Goal: Information Seeking & Learning: Check status

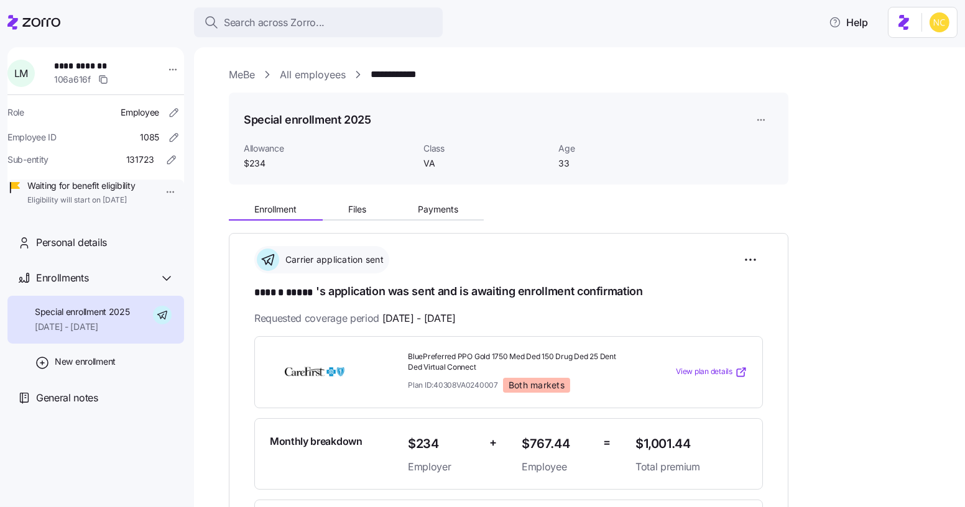
click at [32, 19] on icon at bounding box center [41, 22] width 38 height 9
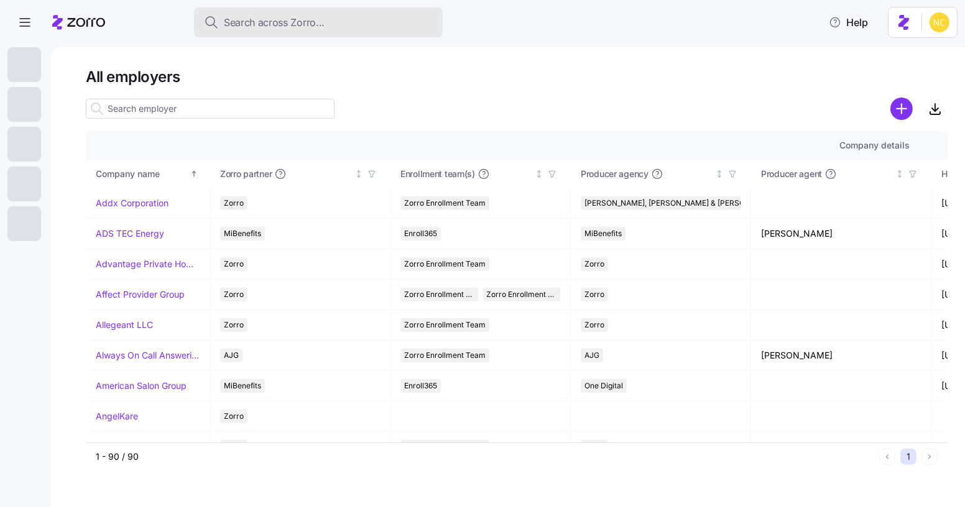
click at [305, 28] on span "Search across Zorro..." at bounding box center [274, 23] width 101 height 16
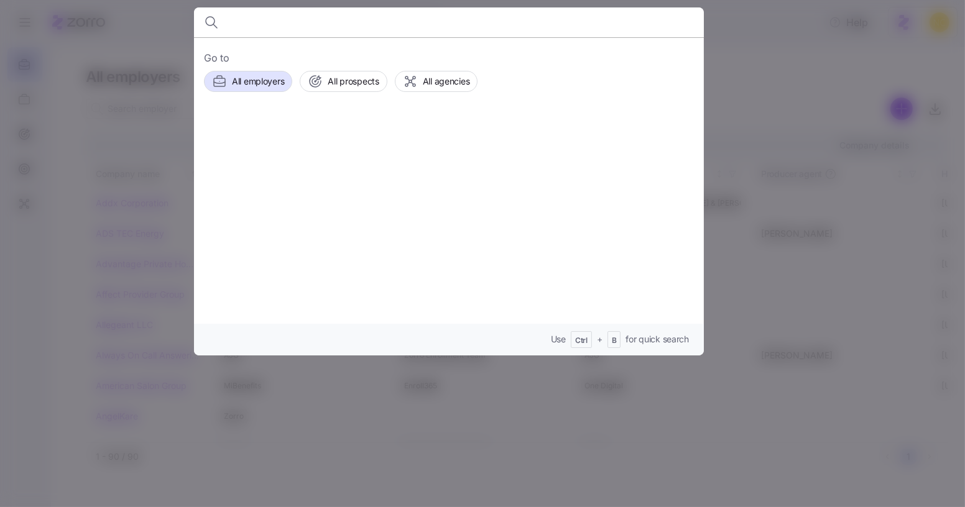
click at [308, 11] on input at bounding box center [388, 22] width 318 height 30
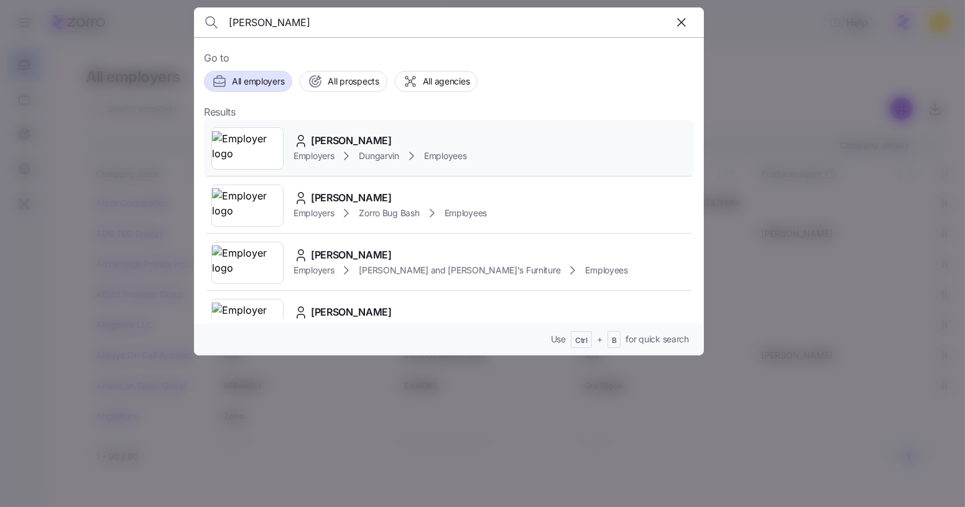
type input "timothy coppinger"
click at [392, 140] on span "[PERSON_NAME]" at bounding box center [351, 141] width 81 height 16
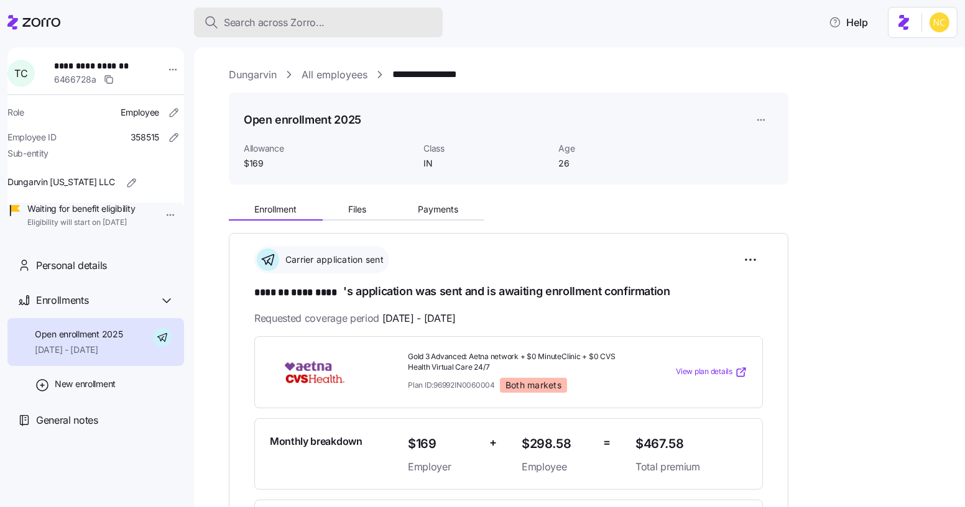
click at [308, 25] on span "Search across Zorro..." at bounding box center [274, 23] width 101 height 16
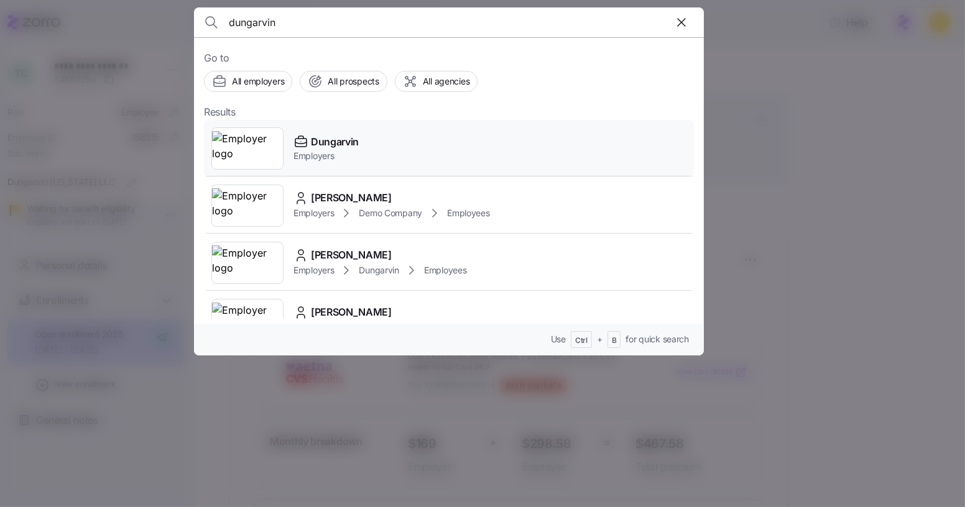
type input "dungarvin"
click at [418, 150] on div "Dungarvin Employers" at bounding box center [449, 148] width 490 height 57
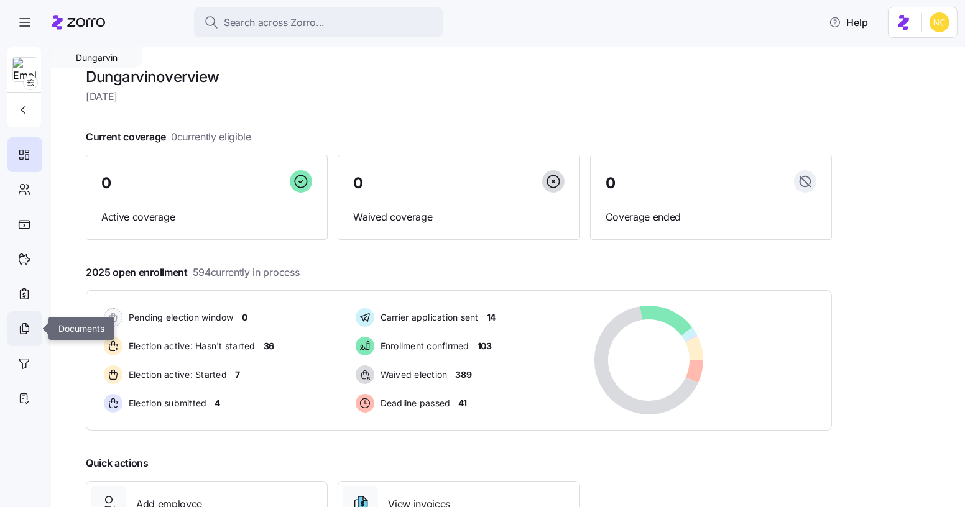
click at [38, 329] on div at bounding box center [24, 328] width 35 height 35
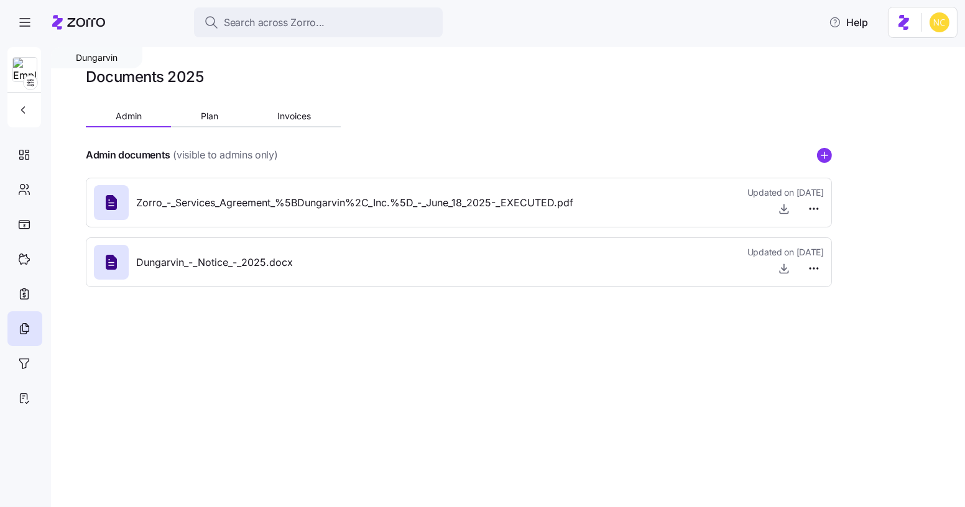
click at [695, 495] on div "Dungarvin Documents 2025 Admin Plan Invoices Admin documents (visible to admins…" at bounding box center [508, 277] width 914 height 460
click at [299, 6] on div "Search across Zorro... Help" at bounding box center [482, 22] width 950 height 35
click at [303, 15] on span "Search across Zorro..." at bounding box center [274, 23] width 101 height 16
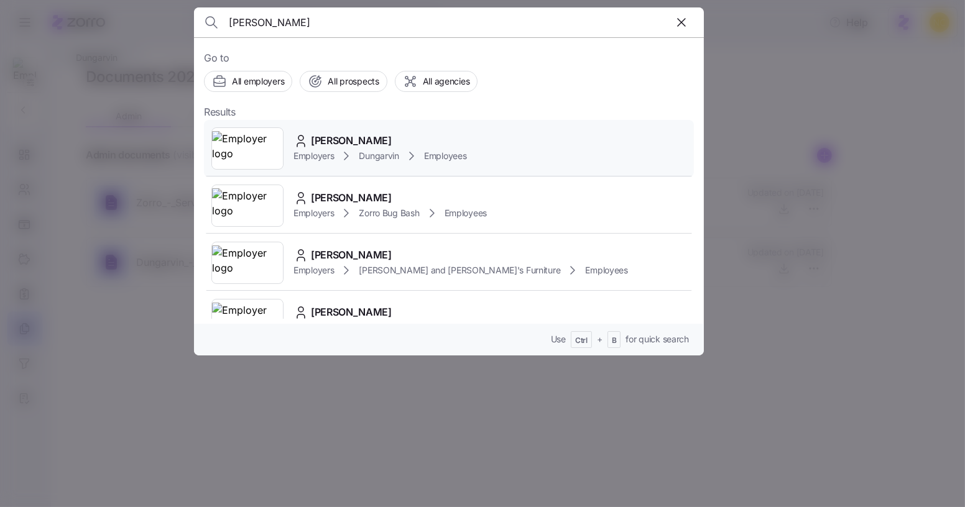
type input "timothy coppinger"
click at [351, 145] on span "[PERSON_NAME]" at bounding box center [351, 141] width 81 height 16
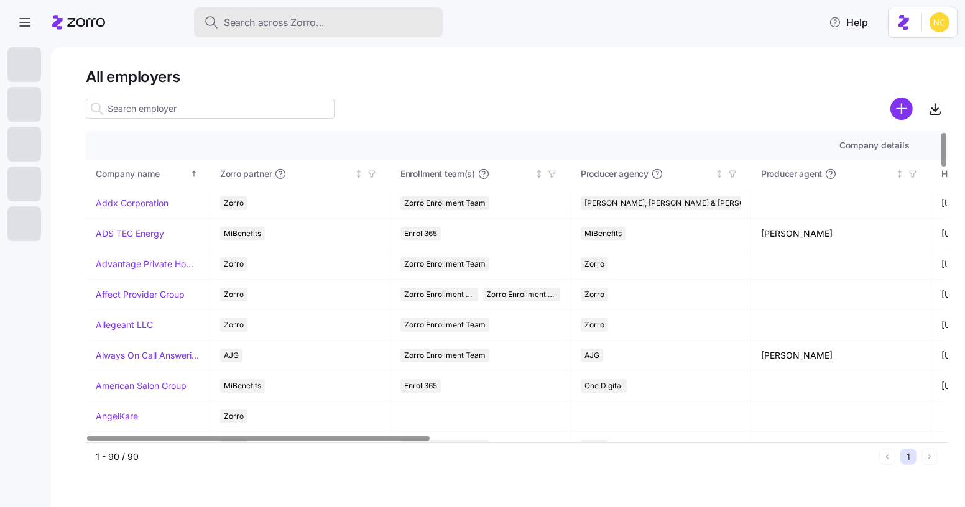
click at [379, 24] on div "Search across Zorro..." at bounding box center [318, 23] width 229 height 16
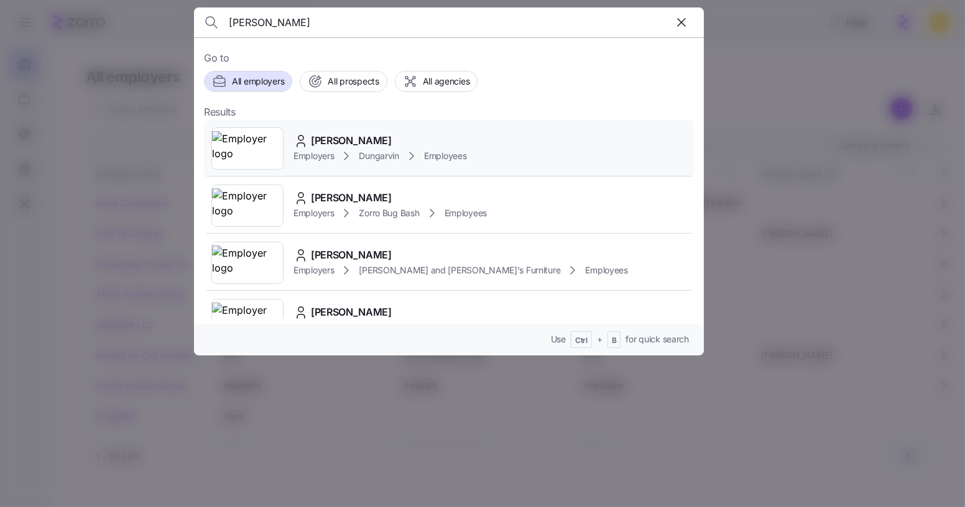
type input "[PERSON_NAME]"
click at [333, 139] on span "[PERSON_NAME]" at bounding box center [351, 141] width 81 height 16
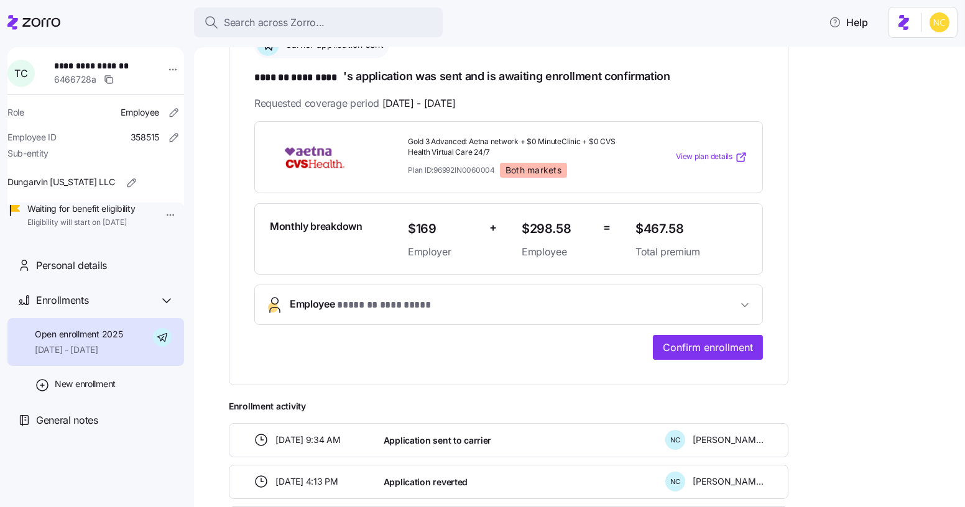
scroll to position [231, 0]
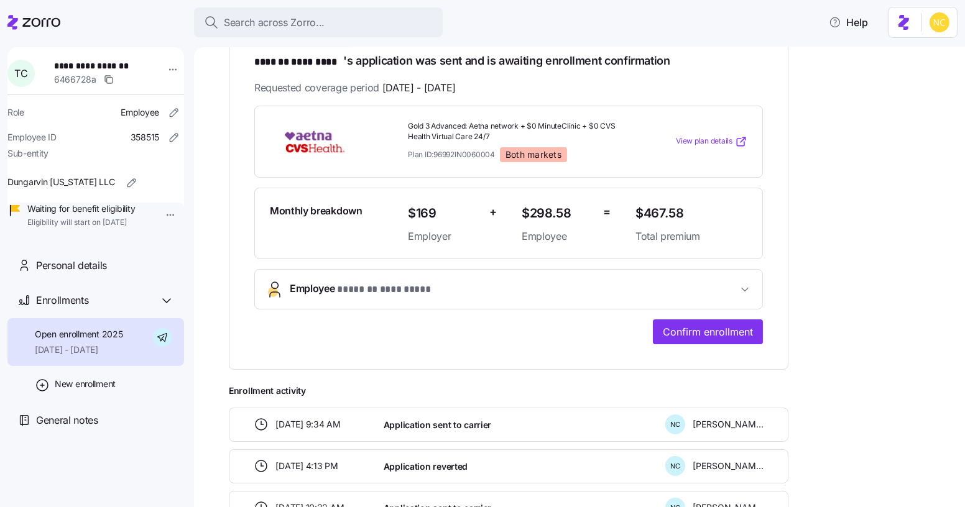
click at [377, 306] on div "**********" at bounding box center [508, 225] width 508 height 239
click at [381, 288] on span "* ******* ********* *" at bounding box center [384, 290] width 94 height 16
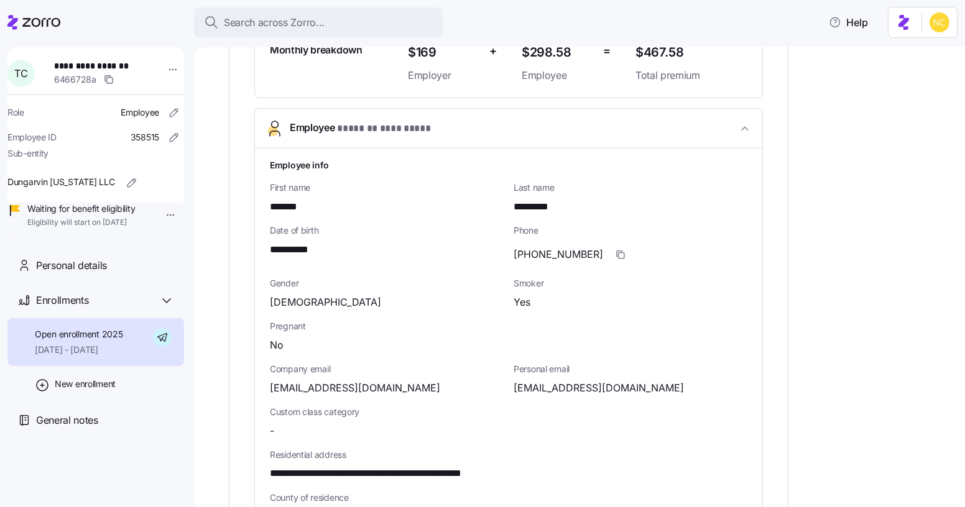
scroll to position [393, 0]
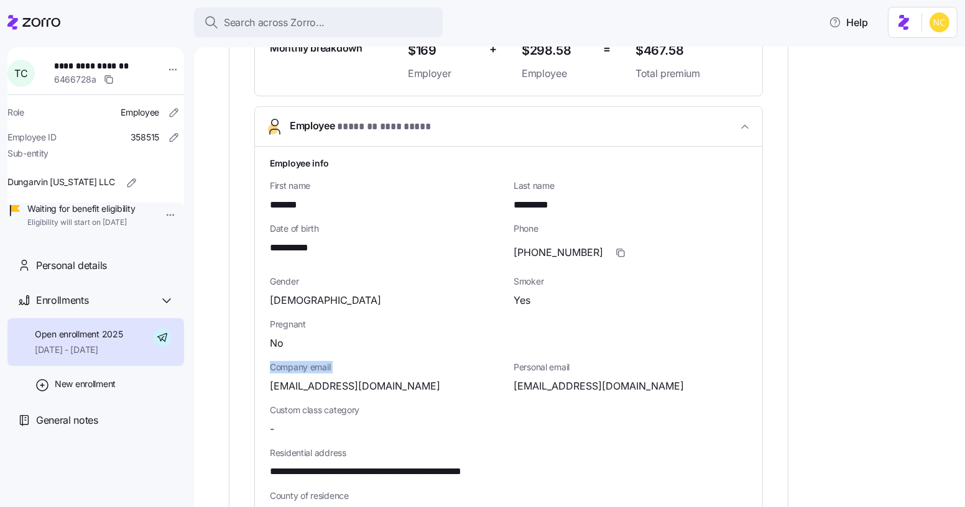
drag, startPoint x: 257, startPoint y: 388, endPoint x: 350, endPoint y: 349, distance: 100.6
click at [350, 349] on div "**********" at bounding box center [508, 463] width 507 height 633
click at [310, 414] on div "Custom class category -" at bounding box center [387, 420] width 234 height 33
drag, startPoint x: 267, startPoint y: 383, endPoint x: 416, endPoint y: 383, distance: 149.8
click at [416, 383] on div "**********" at bounding box center [508, 463] width 507 height 633
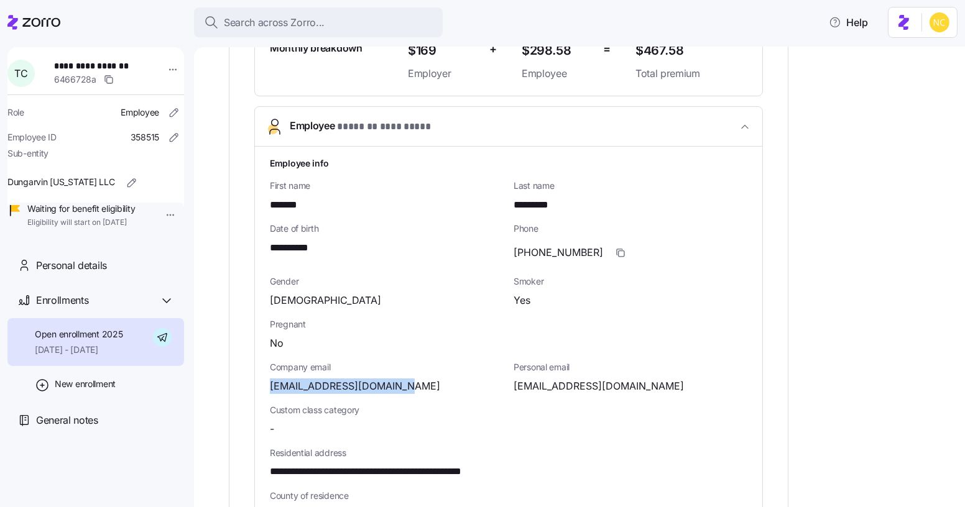
copy span "[EMAIL_ADDRESS][DOMAIN_NAME]"
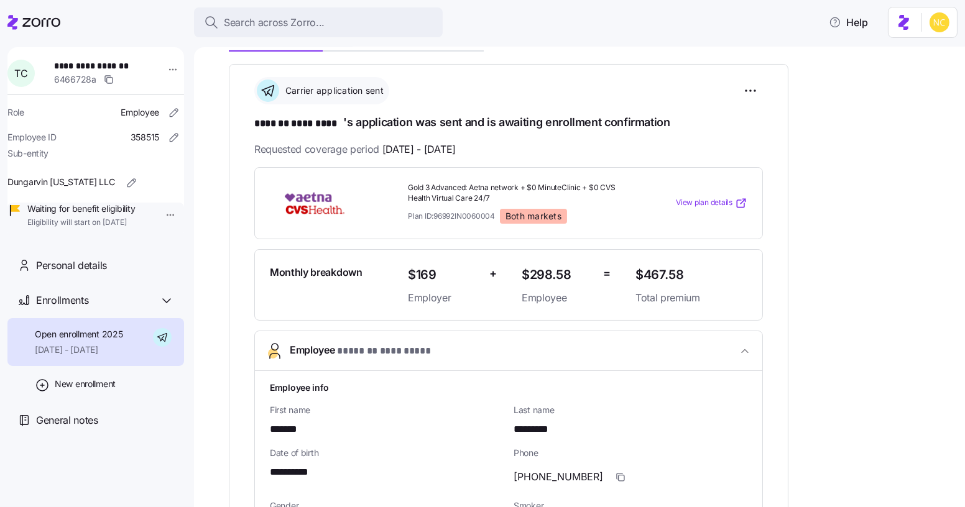
scroll to position [168, 0]
click at [275, 11] on button "Search across Zorro..." at bounding box center [318, 22] width 249 height 30
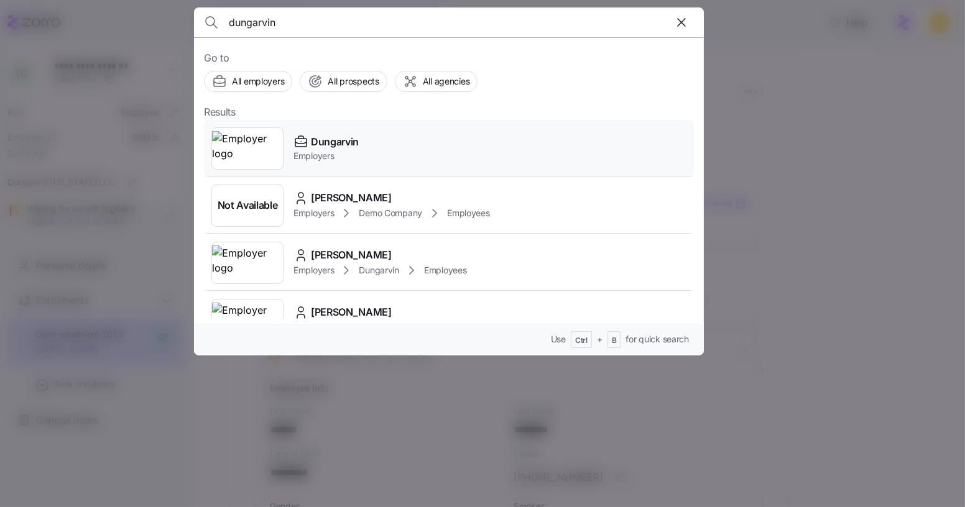
type input "dungarvin"
click at [377, 147] on div "Dungarvin Employers" at bounding box center [449, 148] width 490 height 57
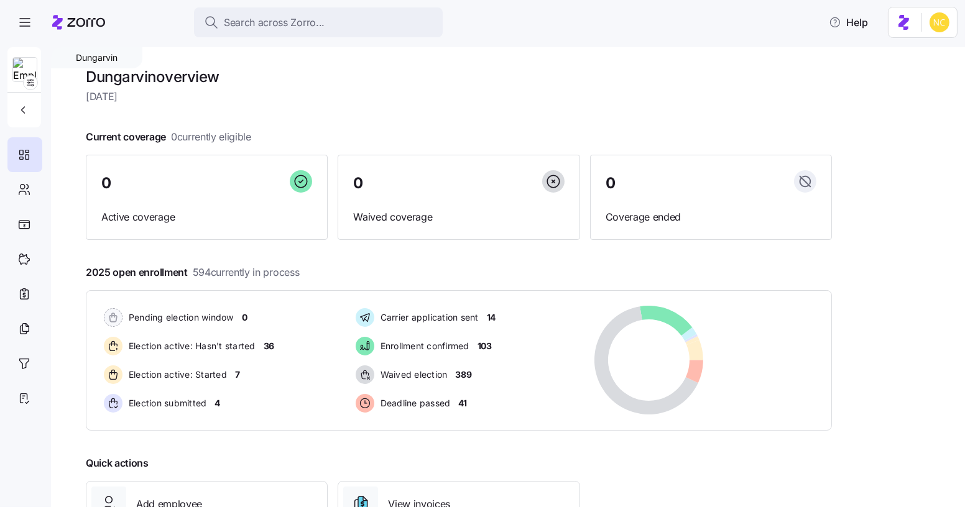
click at [932, 304] on div "[PERSON_NAME] overview [DATE] Current coverage 0 currently eligible 0 Active co…" at bounding box center [508, 277] width 914 height 460
click at [255, 28] on span "Search across Zorro..." at bounding box center [274, 23] width 101 height 16
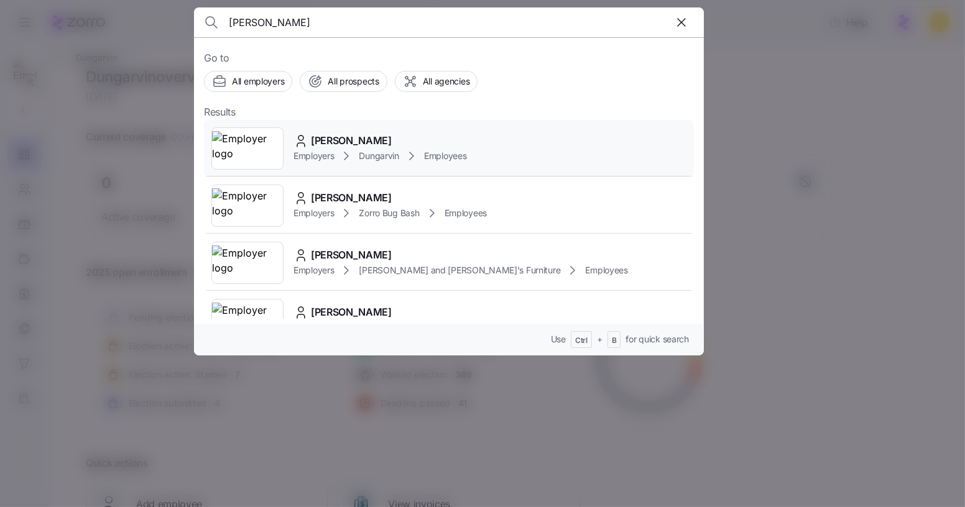
type input "[PERSON_NAME]"
click at [307, 134] on div "[PERSON_NAME] Employers Dungarvin Employees" at bounding box center [449, 148] width 490 height 57
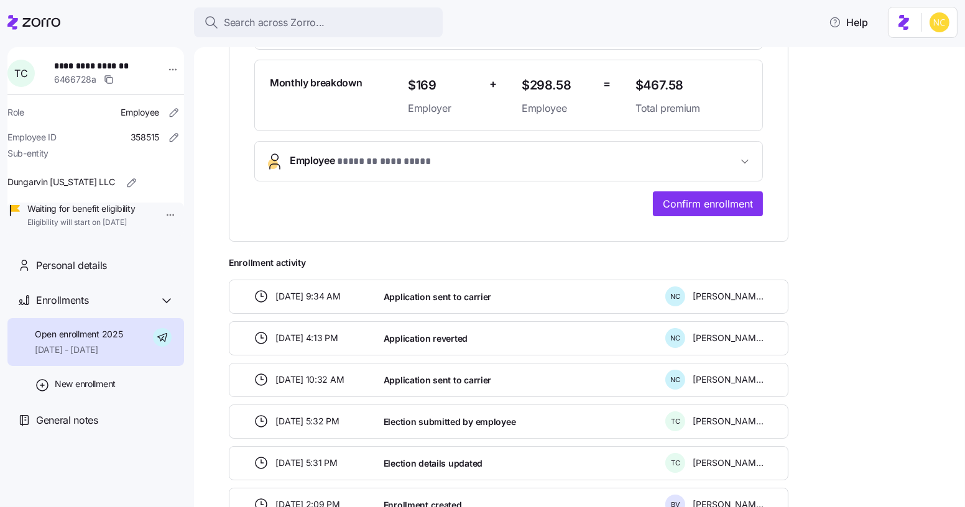
click at [472, 159] on span "Employee * ******* ********* *" at bounding box center [514, 161] width 448 height 17
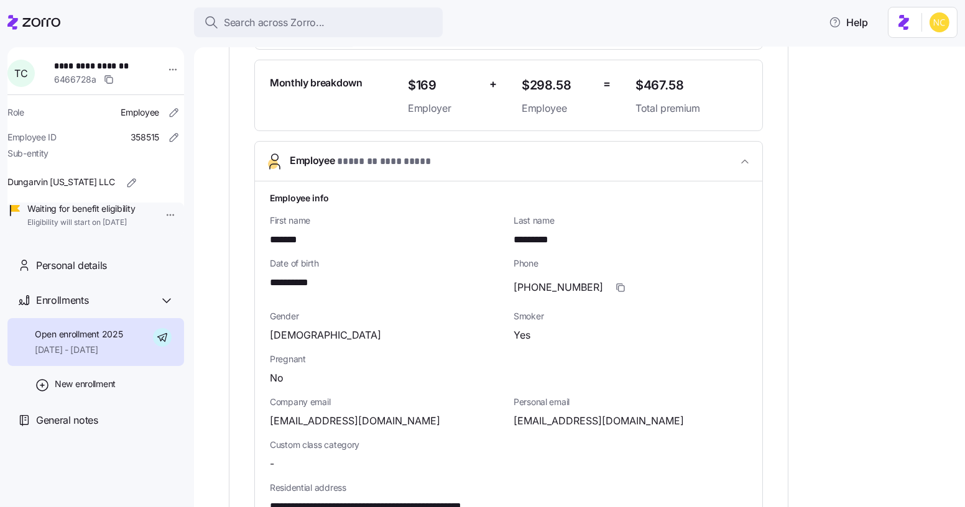
scroll to position [456, 0]
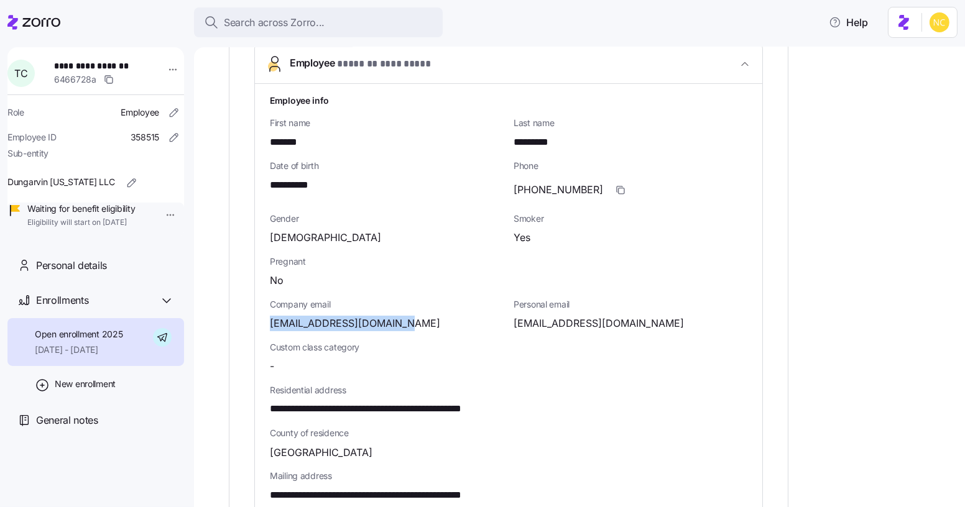
drag, startPoint x: 269, startPoint y: 321, endPoint x: 400, endPoint y: 311, distance: 131.0
click at [400, 311] on div "Company email [EMAIL_ADDRESS][DOMAIN_NAME]" at bounding box center [387, 314] width 234 height 33
copy span "[EMAIL_ADDRESS][DOMAIN_NAME]"
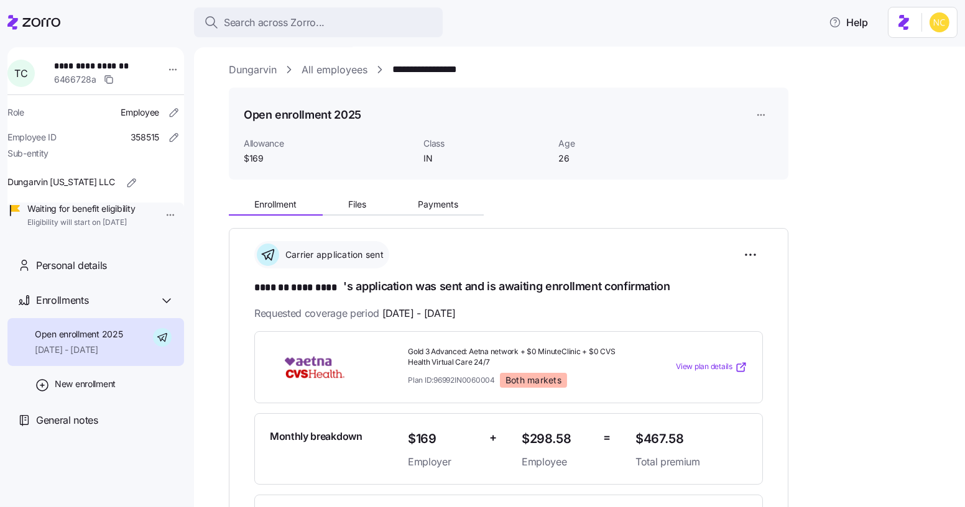
scroll to position [0, 0]
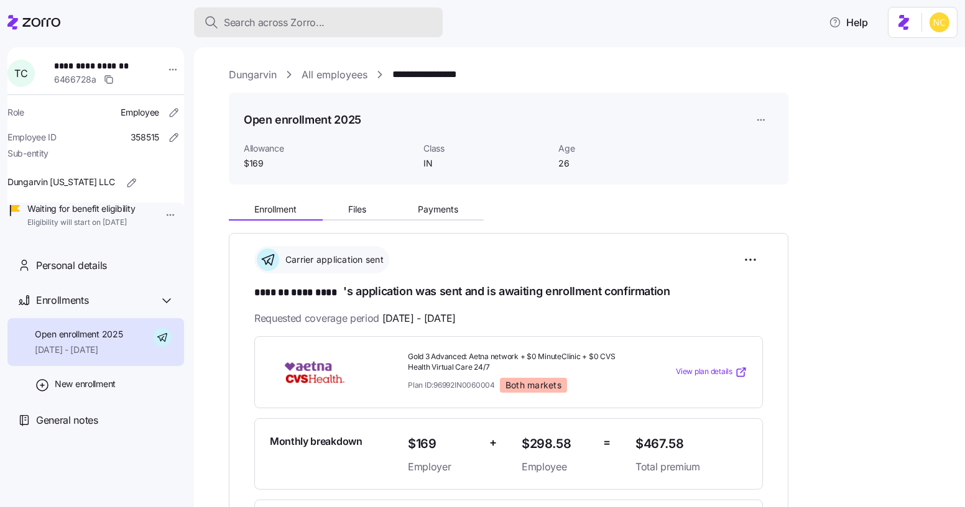
click at [331, 10] on button "Search across Zorro..." at bounding box center [318, 22] width 249 height 30
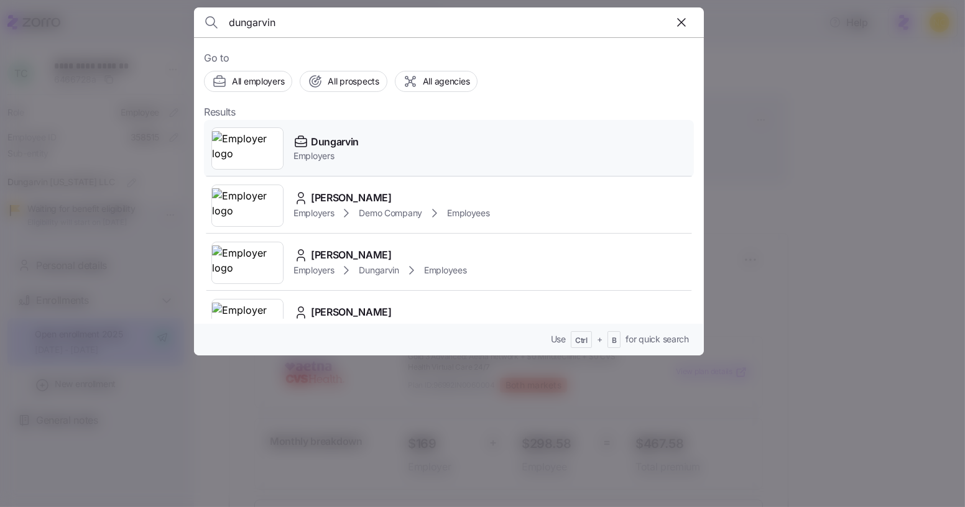
type input "dungarvin"
click at [362, 124] on div "Dungarvin Employers" at bounding box center [449, 148] width 490 height 57
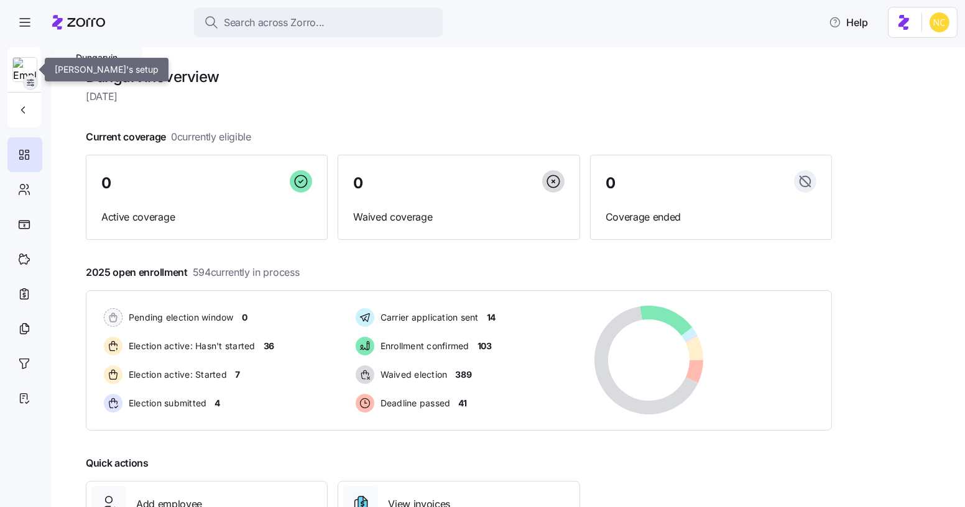
click at [32, 78] on icon "button" at bounding box center [30, 83] width 10 height 10
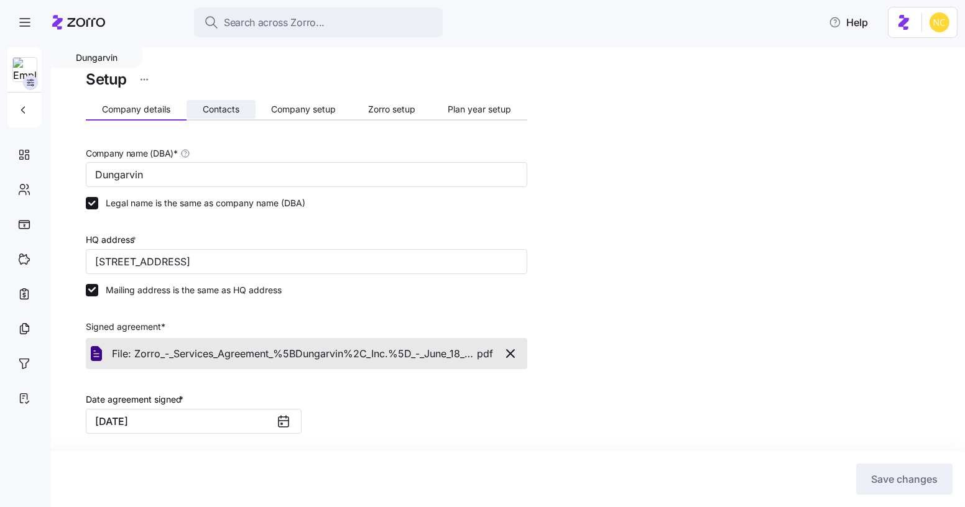
click at [218, 106] on span "Contacts" at bounding box center [221, 109] width 37 height 9
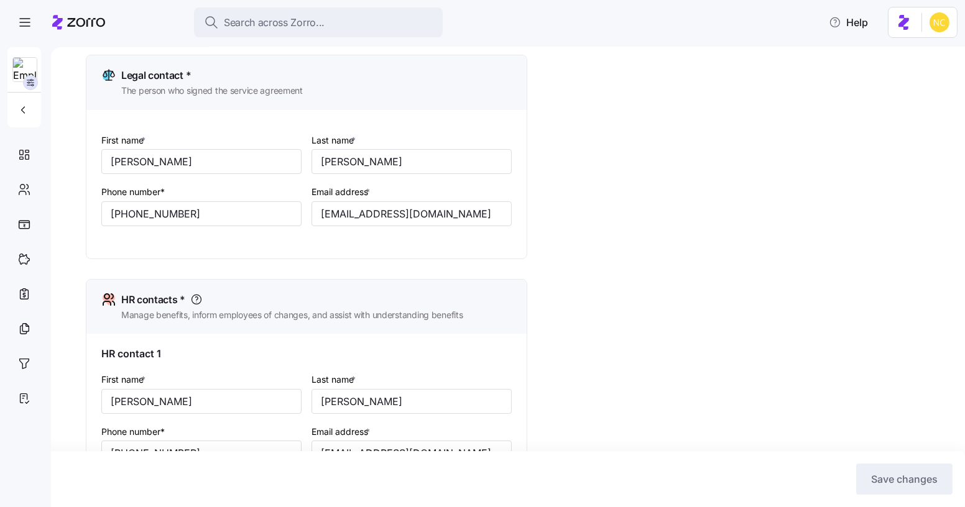
scroll to position [430, 0]
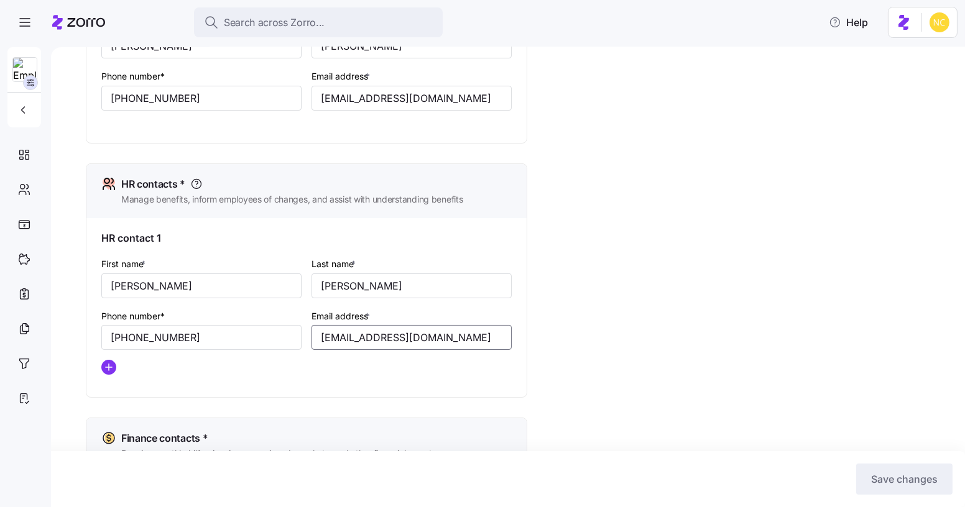
drag, startPoint x: 471, startPoint y: 339, endPoint x: 260, endPoint y: 304, distance: 213.1
click at [260, 304] on div "First name * [PERSON_NAME] Last name * [PERSON_NAME] Phone number* [PHONE_NUMBE…" at bounding box center [306, 320] width 420 height 139
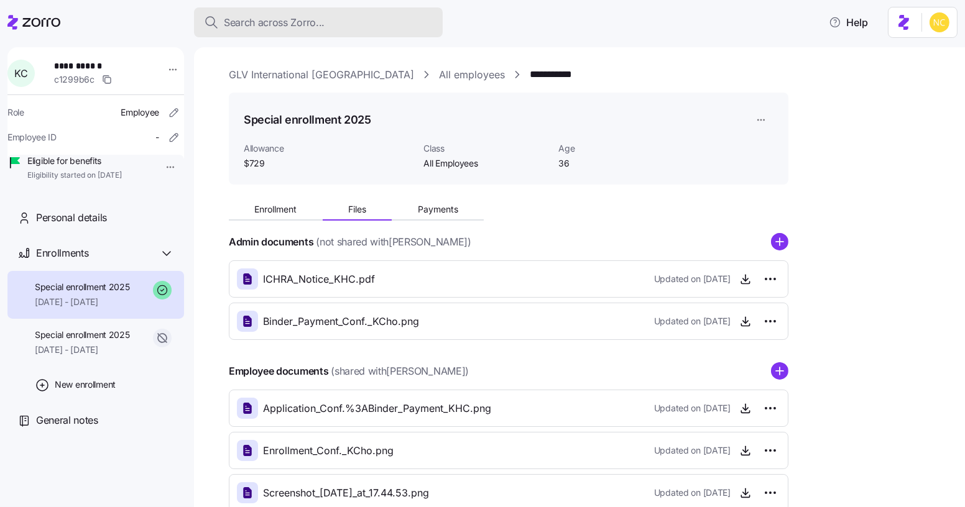
click at [342, 15] on div "Search across Zorro..." at bounding box center [318, 23] width 229 height 16
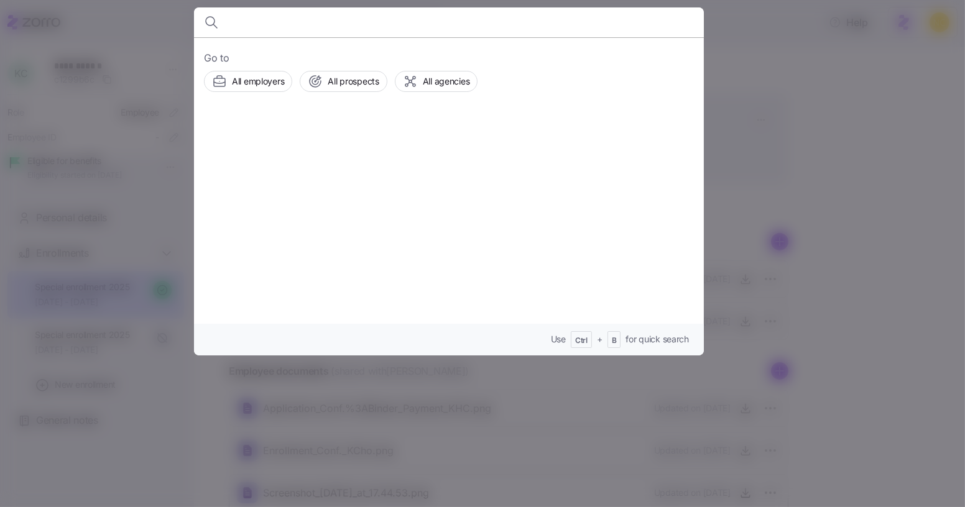
click at [885, 86] on div at bounding box center [482, 253] width 965 height 507
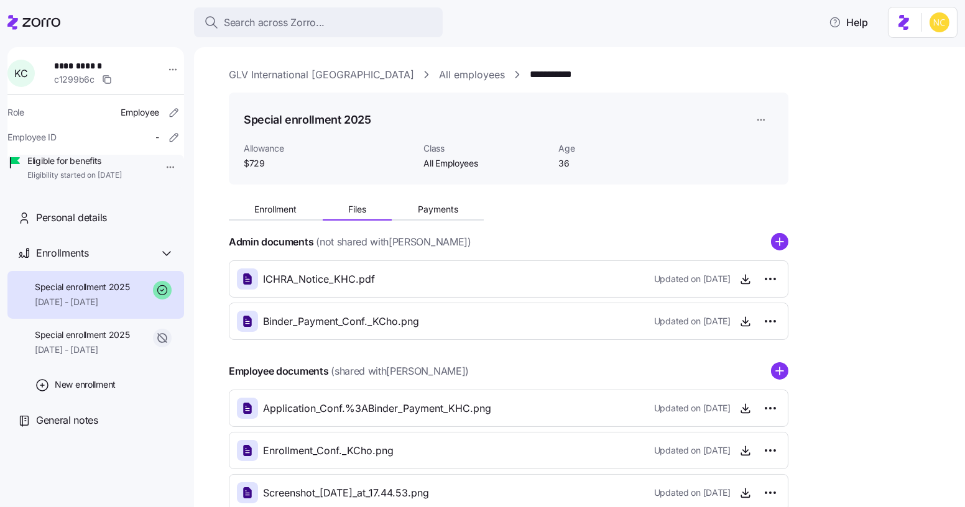
click at [104, 308] on span "08/01/2025 - 12/31/2025" at bounding box center [82, 302] width 95 height 12
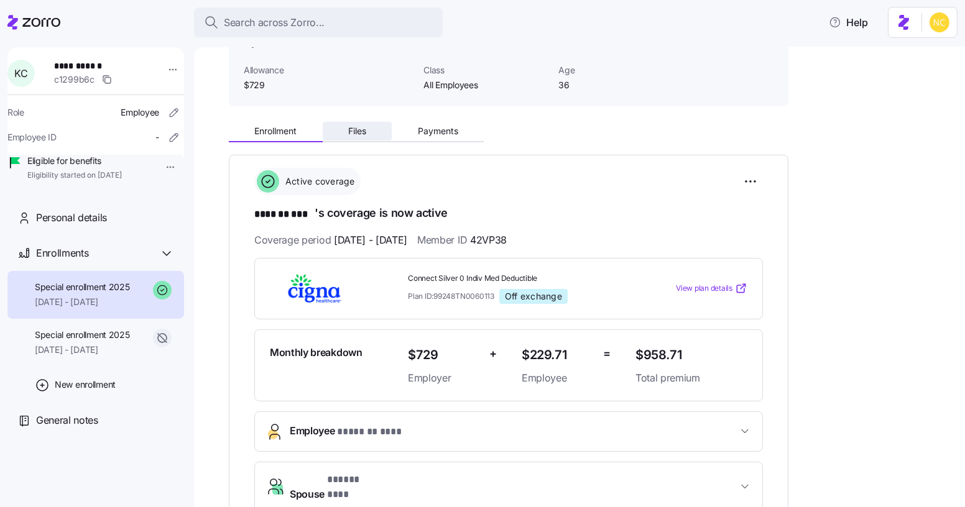
scroll to position [79, 0]
click at [427, 128] on span "Payments" at bounding box center [438, 130] width 40 height 9
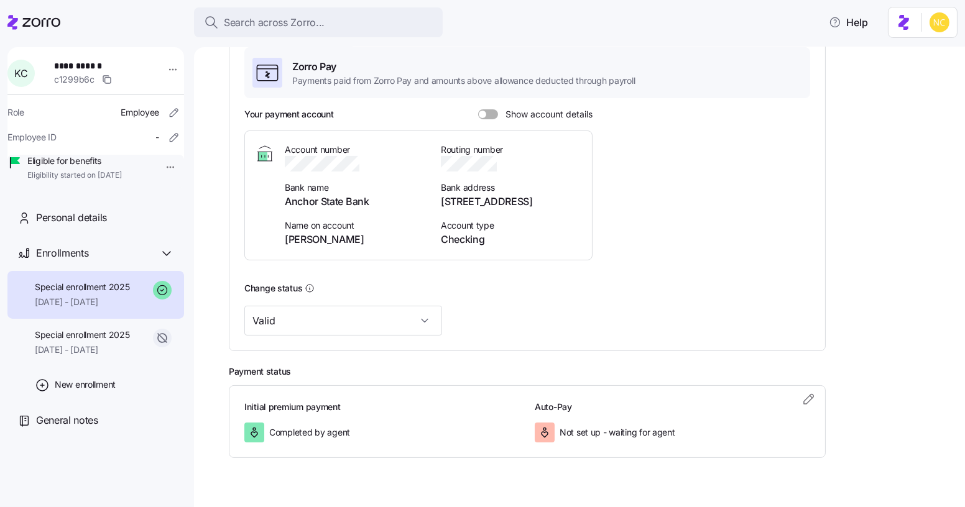
scroll to position [220, 0]
click at [487, 106] on div "Zorro Pay Payments paid from Zorro Pay and amounts above allowance deducted thr…" at bounding box center [527, 192] width 566 height 288
click at [487, 110] on span at bounding box center [492, 115] width 12 height 10
click at [478, 110] on input "Show account details" at bounding box center [478, 110] width 0 height 0
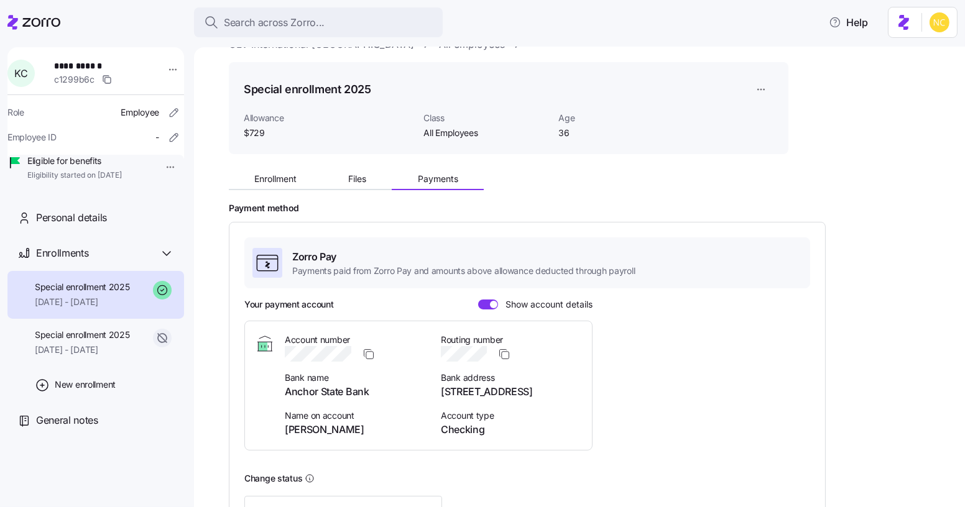
scroll to position [0, 0]
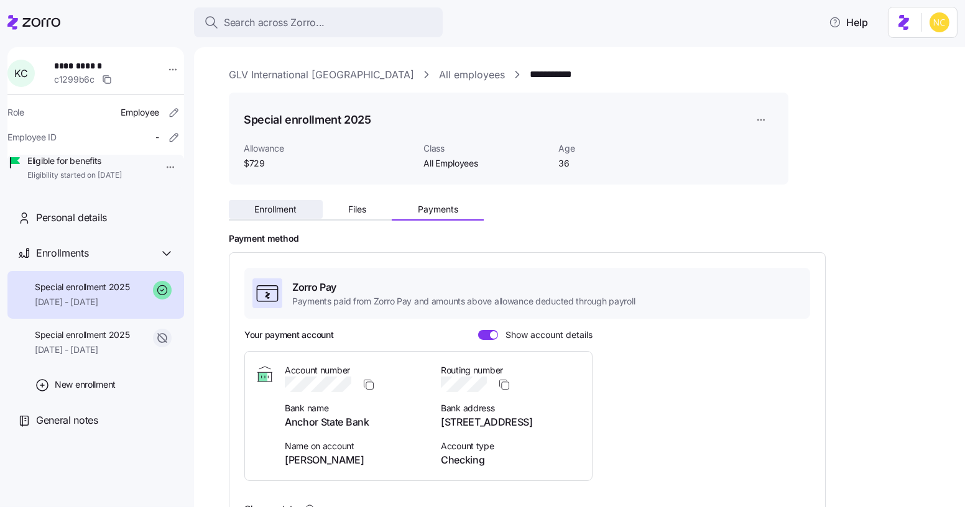
click at [303, 214] on button "Enrollment" at bounding box center [276, 209] width 94 height 19
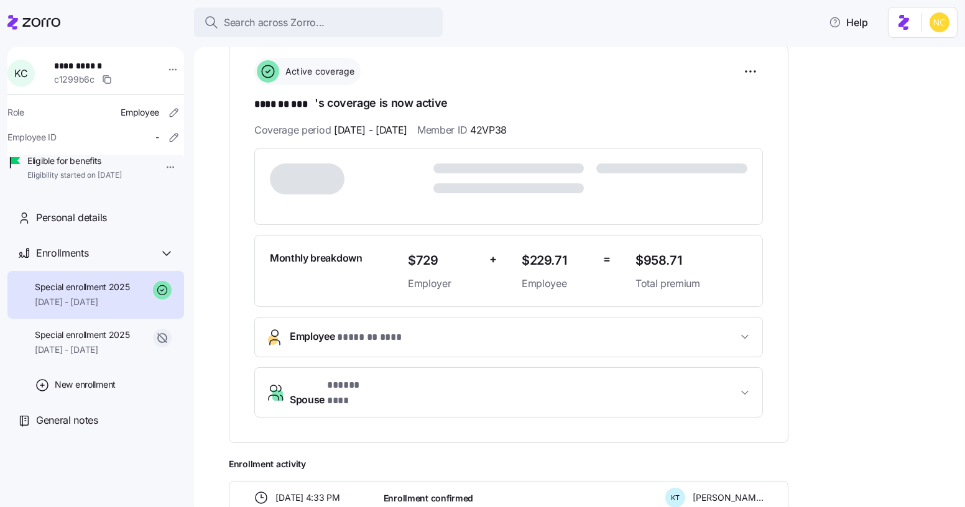
scroll to position [188, 0]
click at [654, 338] on span "Employee * ******* *** *" at bounding box center [514, 337] width 448 height 17
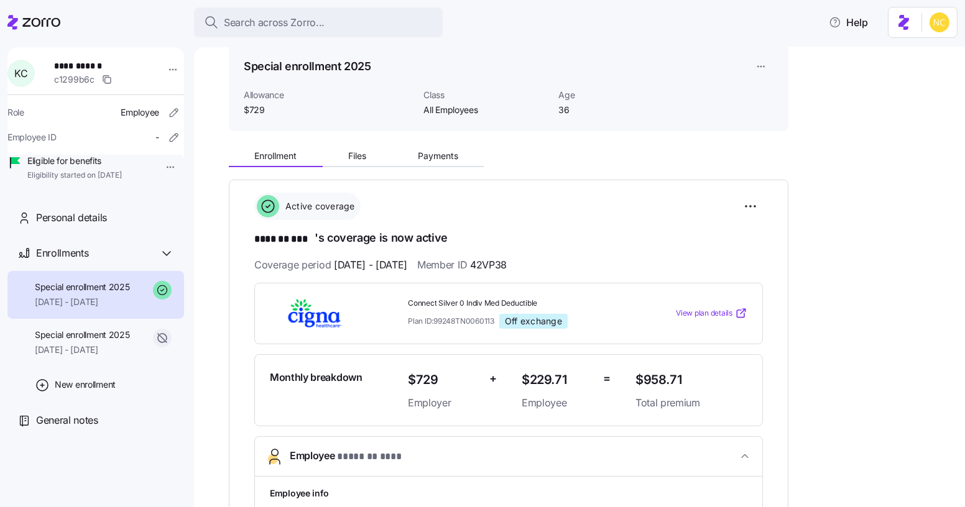
scroll to position [52, 0]
click at [431, 153] on span "Payments" at bounding box center [438, 157] width 40 height 9
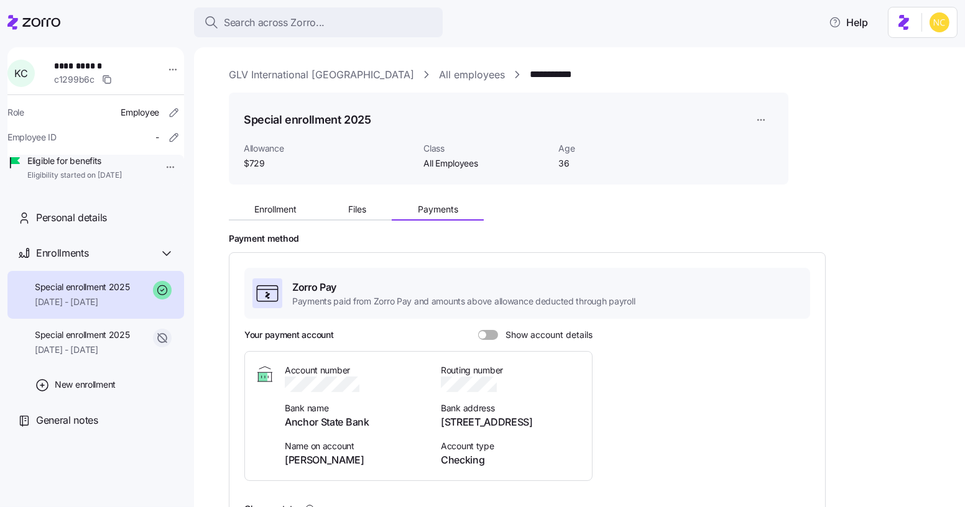
scroll to position [40, 0]
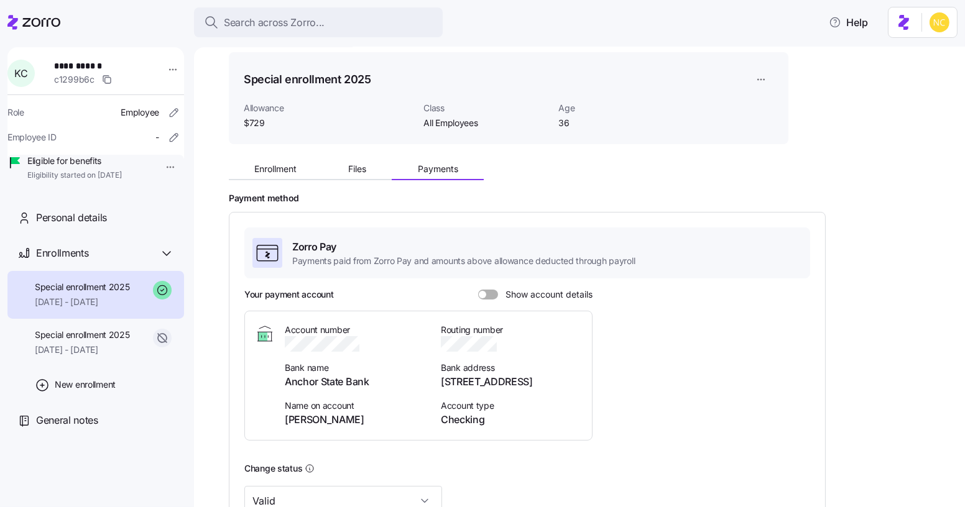
click at [478, 290] on div at bounding box center [488, 295] width 20 height 10
click at [478, 290] on input "Show account details" at bounding box center [478, 290] width 0 height 0
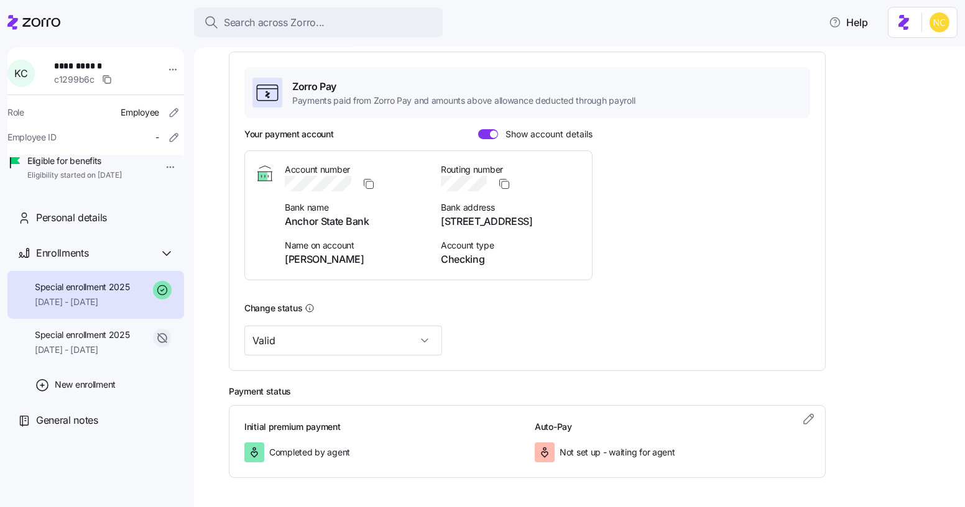
scroll to position [244, 0]
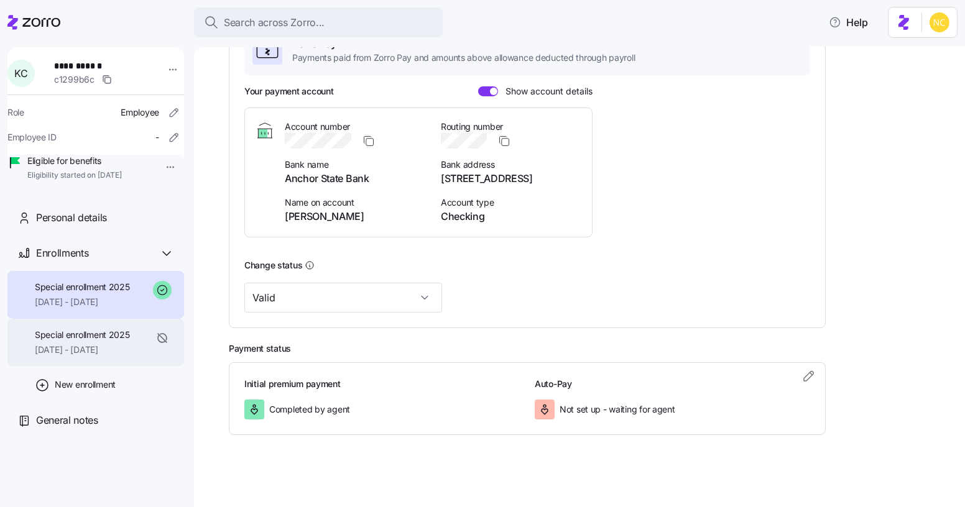
click at [104, 357] on div "Special enrollment 2025 04/01/2025 - 05/31/2025" at bounding box center [82, 343] width 95 height 28
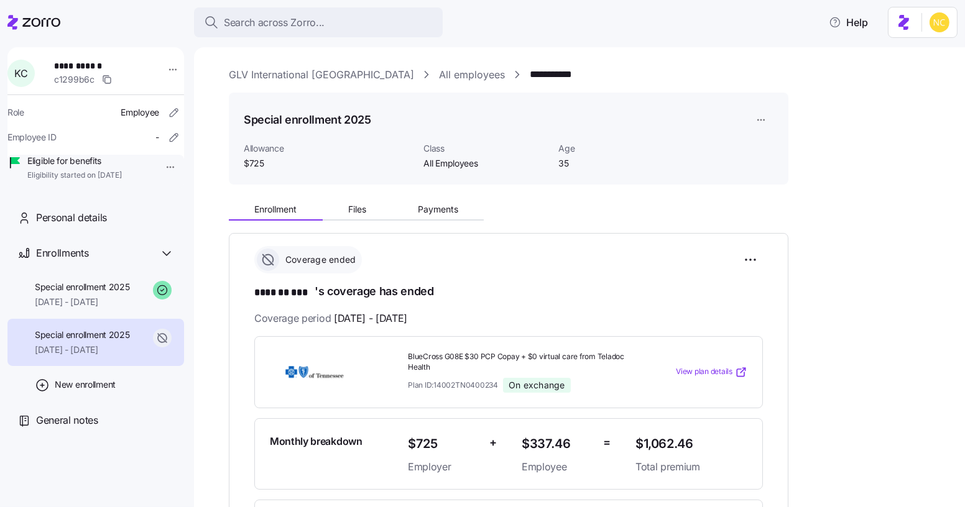
click at [427, 220] on div "Enrollment Files Payments" at bounding box center [356, 211] width 255 height 19
click at [425, 211] on span "Payments" at bounding box center [438, 209] width 40 height 9
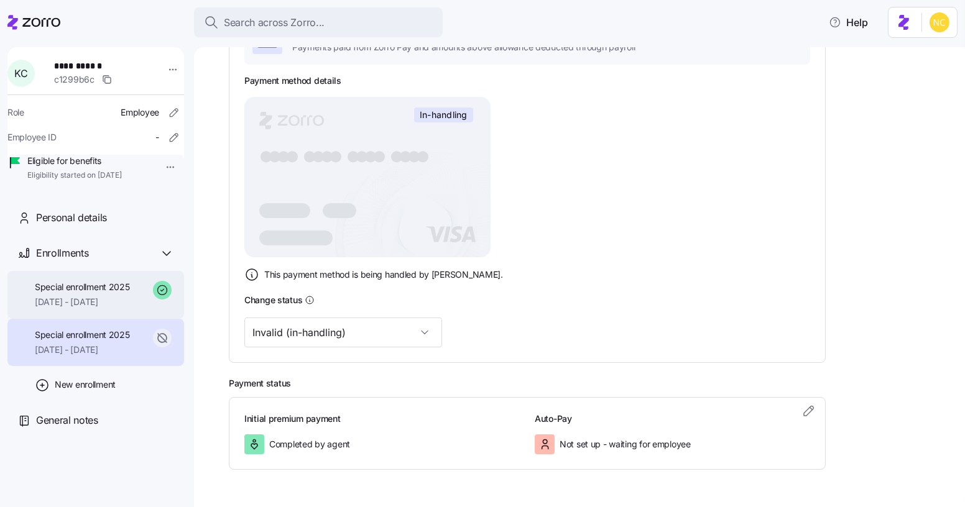
scroll to position [255, 0]
click at [113, 293] on span "Special enrollment 2025" at bounding box center [82, 287] width 95 height 12
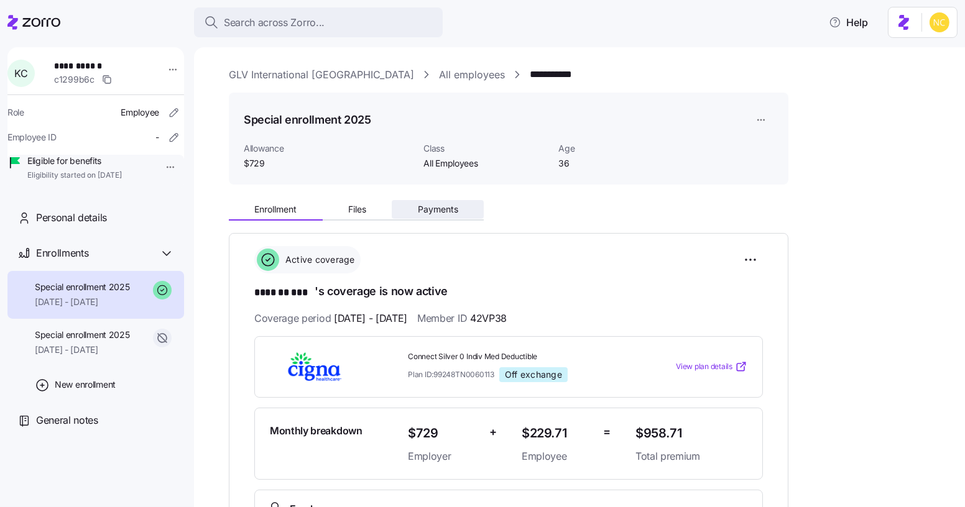
click at [426, 206] on span "Payments" at bounding box center [438, 209] width 40 height 9
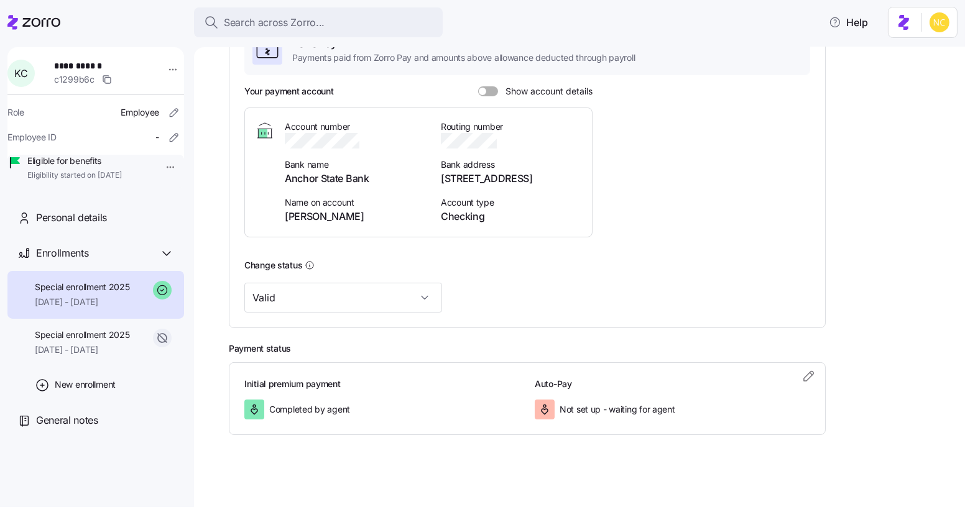
scroll to position [194, 0]
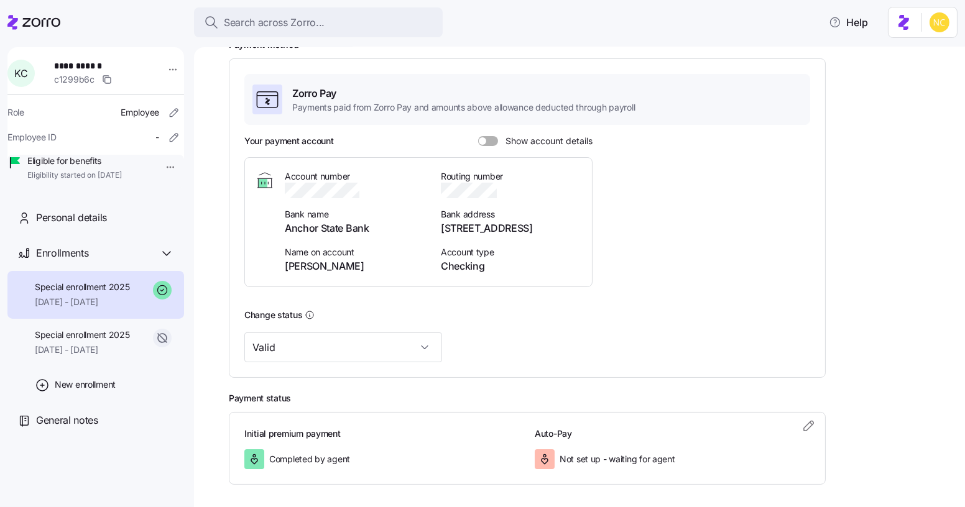
click at [491, 149] on div "Your payment account Show account details Account number Bank name Anchor State…" at bounding box center [527, 216] width 566 height 162
click at [487, 143] on span at bounding box center [492, 141] width 12 height 10
click at [478, 136] on input "Show account details" at bounding box center [478, 136] width 0 height 0
